Goal: Task Accomplishment & Management: Manage account settings

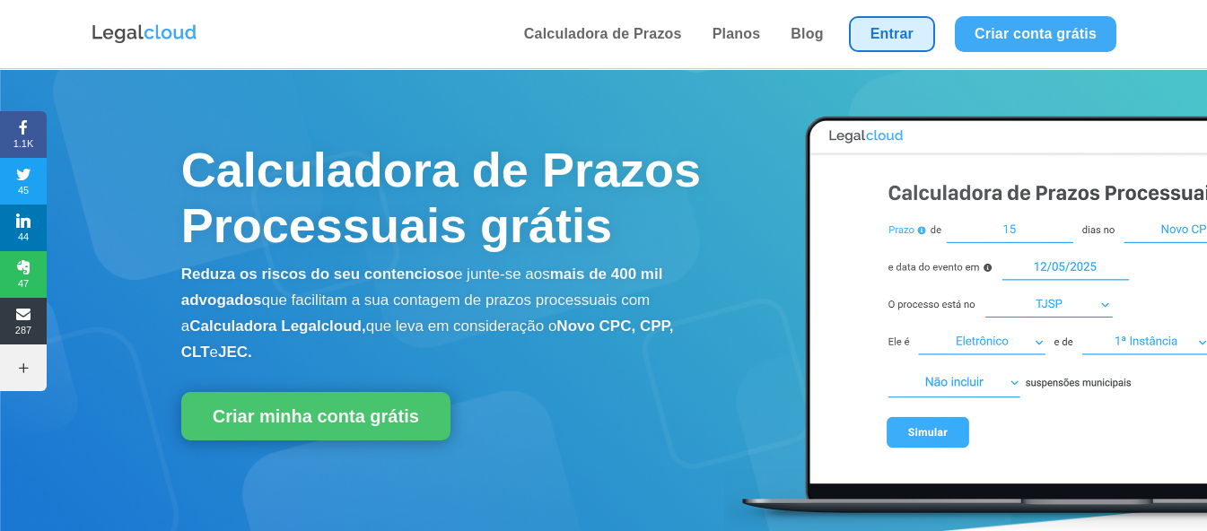
click at [919, 39] on link "Entrar" at bounding box center [892, 34] width 86 height 36
click at [884, 15] on li "Entrar" at bounding box center [892, 34] width 106 height 68
click at [884, 31] on link "Entrar" at bounding box center [892, 34] width 86 height 36
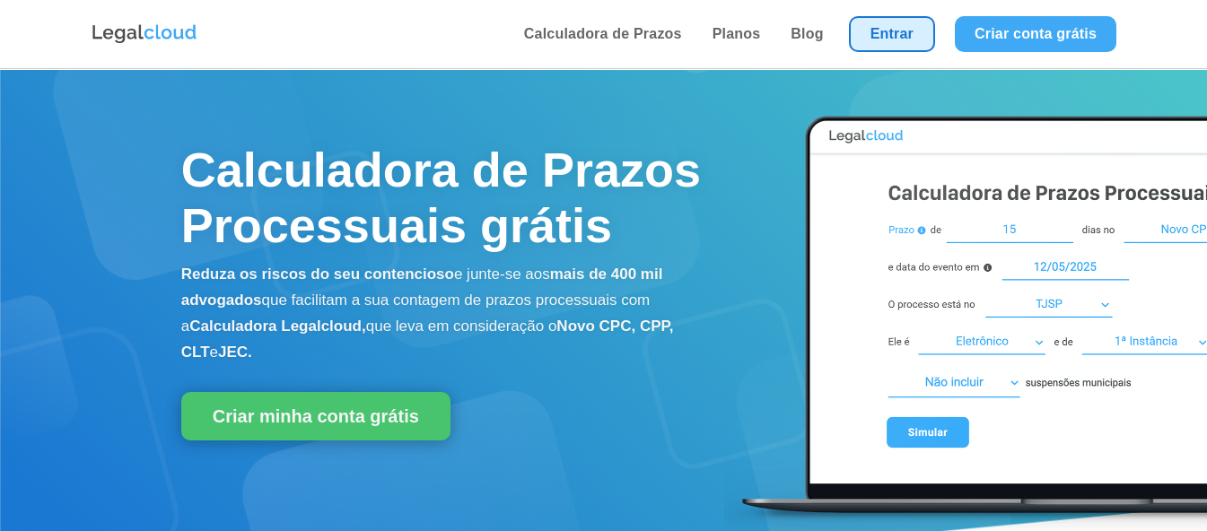
click at [871, 32] on link "Entrar" at bounding box center [892, 34] width 86 height 36
